Goal: Complete application form

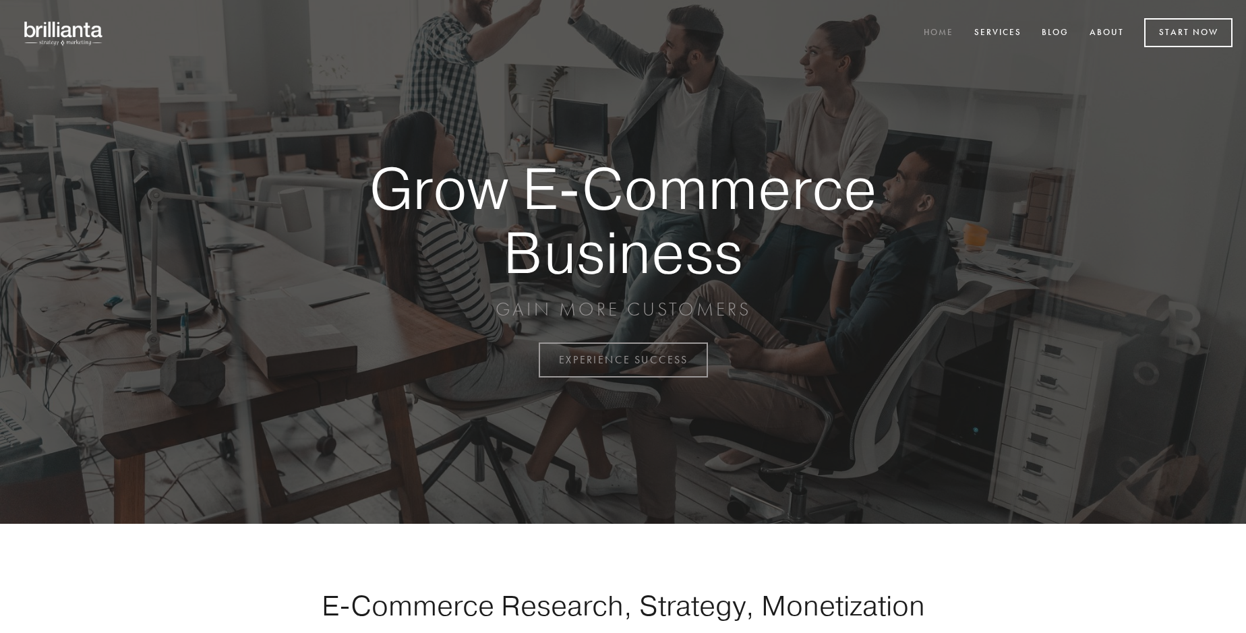
scroll to position [3533, 0]
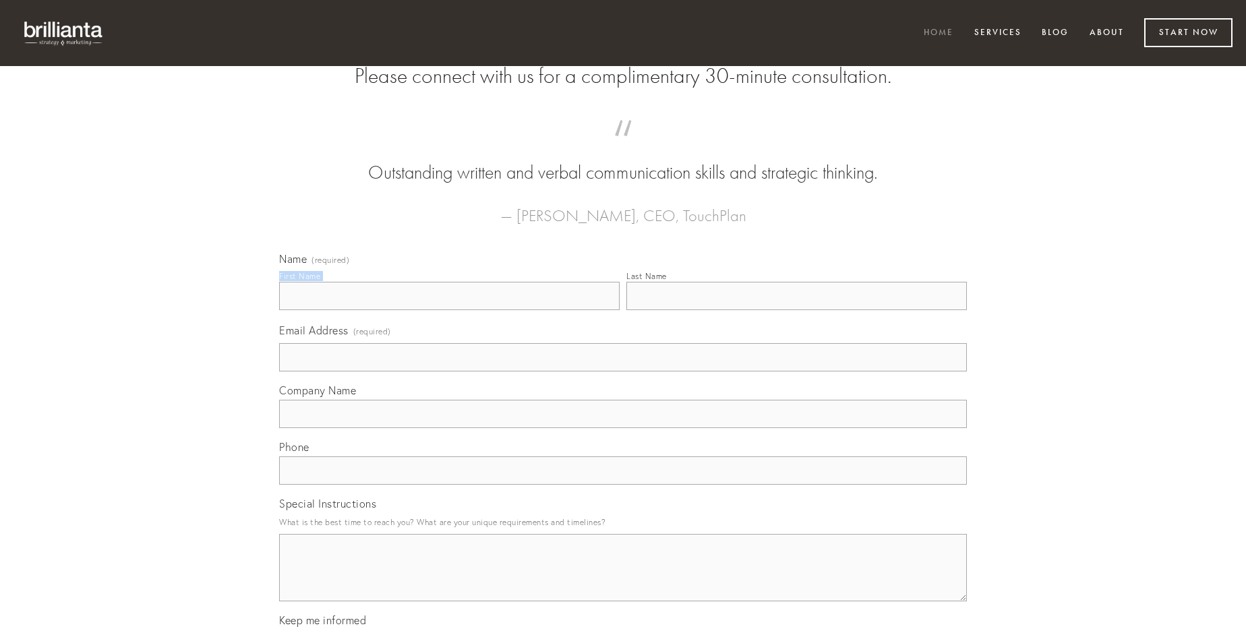
type input "[PERSON_NAME]"
click at [796, 310] on input "Last Name" at bounding box center [796, 296] width 340 height 28
type input "[PERSON_NAME]"
click at [623, 371] on input "Email Address (required)" at bounding box center [623, 357] width 688 height 28
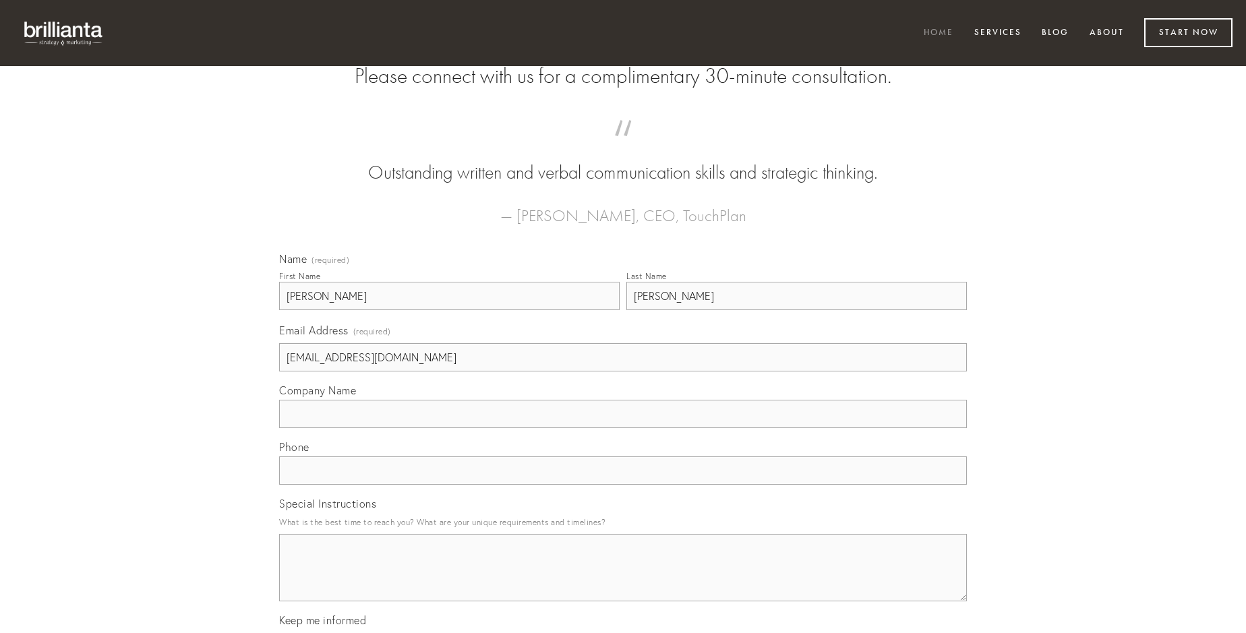
type input "[EMAIL_ADDRESS][DOMAIN_NAME]"
click at [623, 428] on input "Company Name" at bounding box center [623, 414] width 688 height 28
type input "terra"
click at [623, 485] on input "text" at bounding box center [623, 470] width 688 height 28
click at [623, 580] on textarea "Special Instructions" at bounding box center [623, 567] width 688 height 67
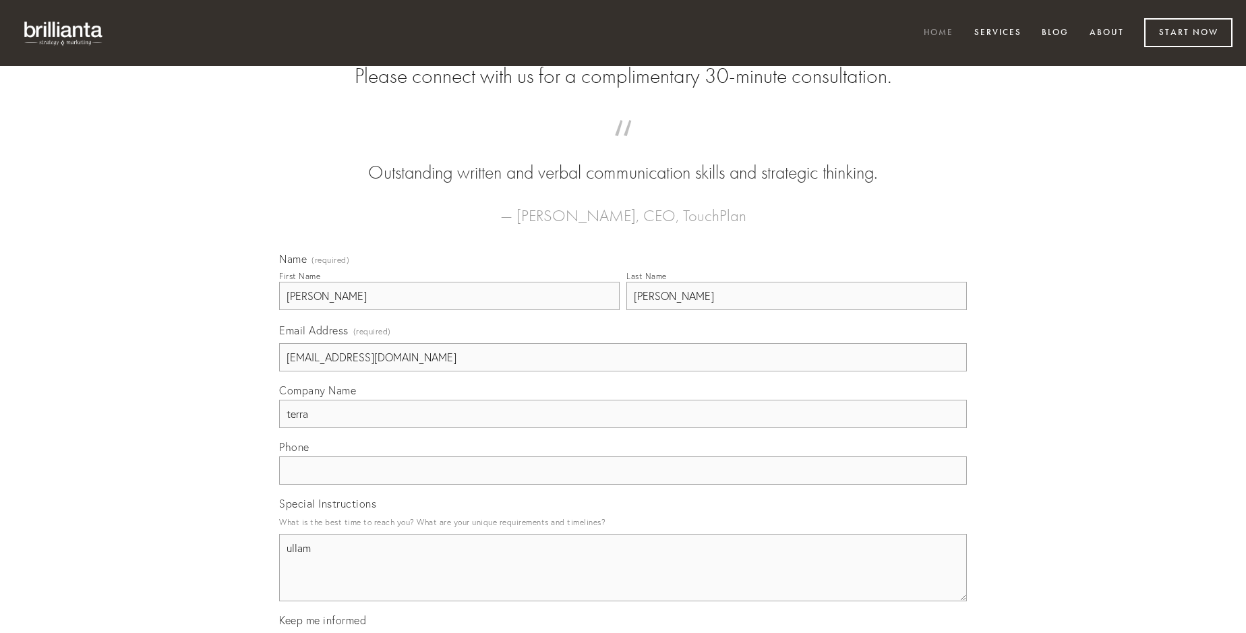
type textarea "ullam"
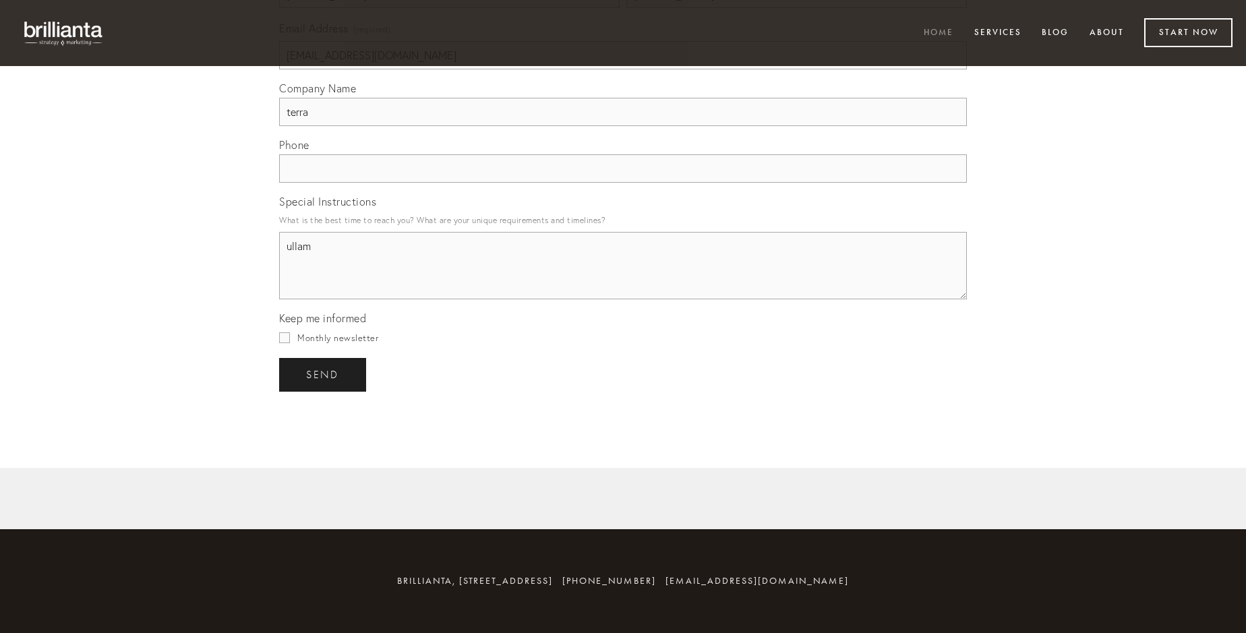
click at [324, 374] on span "send" at bounding box center [322, 375] width 33 height 12
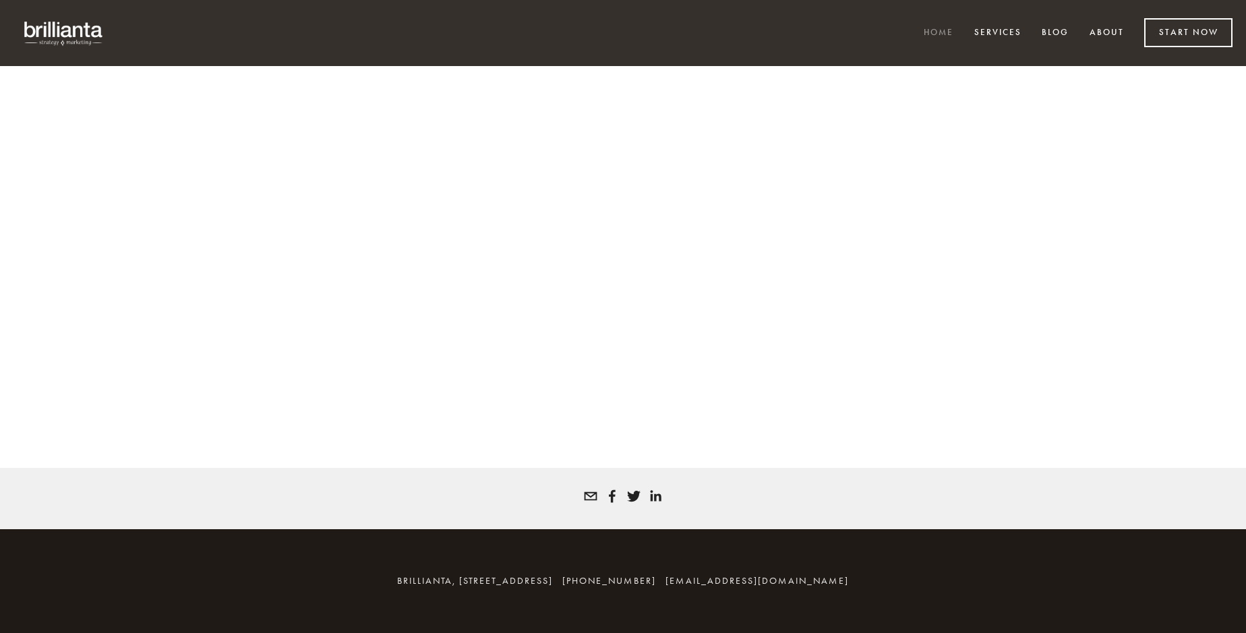
scroll to position [3515, 0]
